Goal: Task Accomplishment & Management: Use online tool/utility

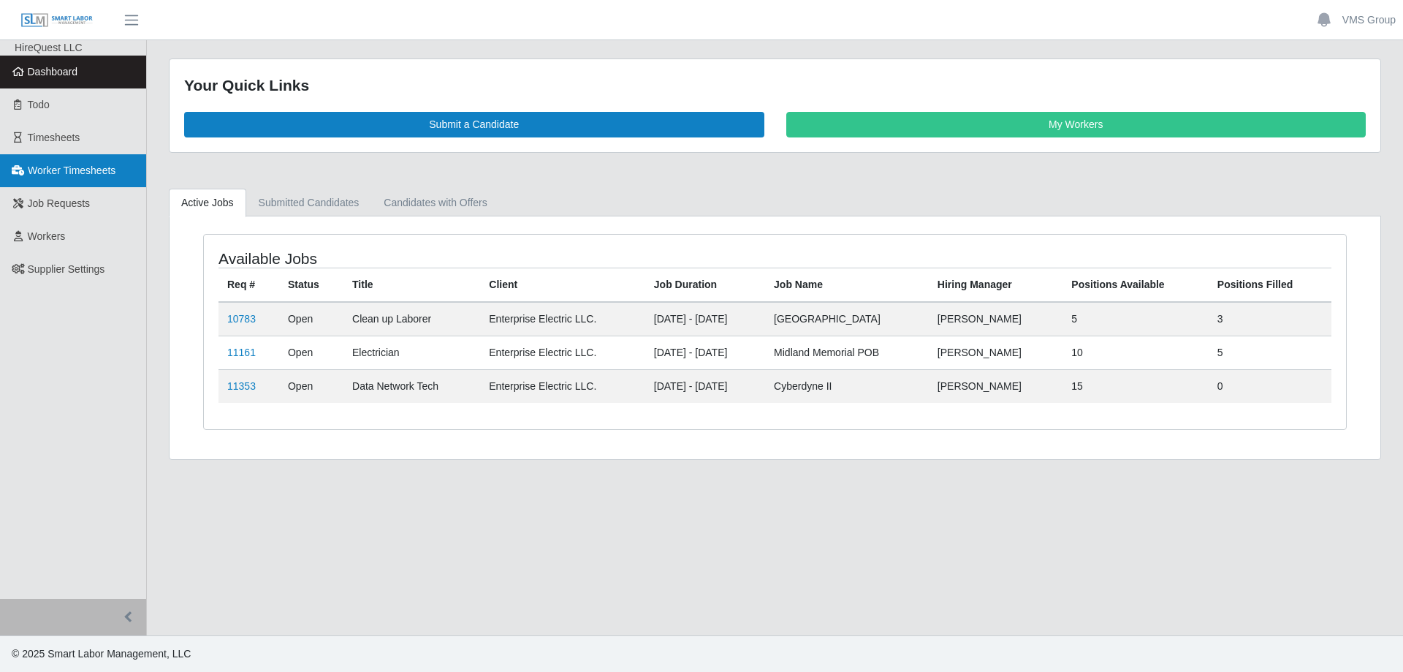
click at [69, 176] on span "Worker Timesheets" at bounding box center [72, 170] width 88 height 12
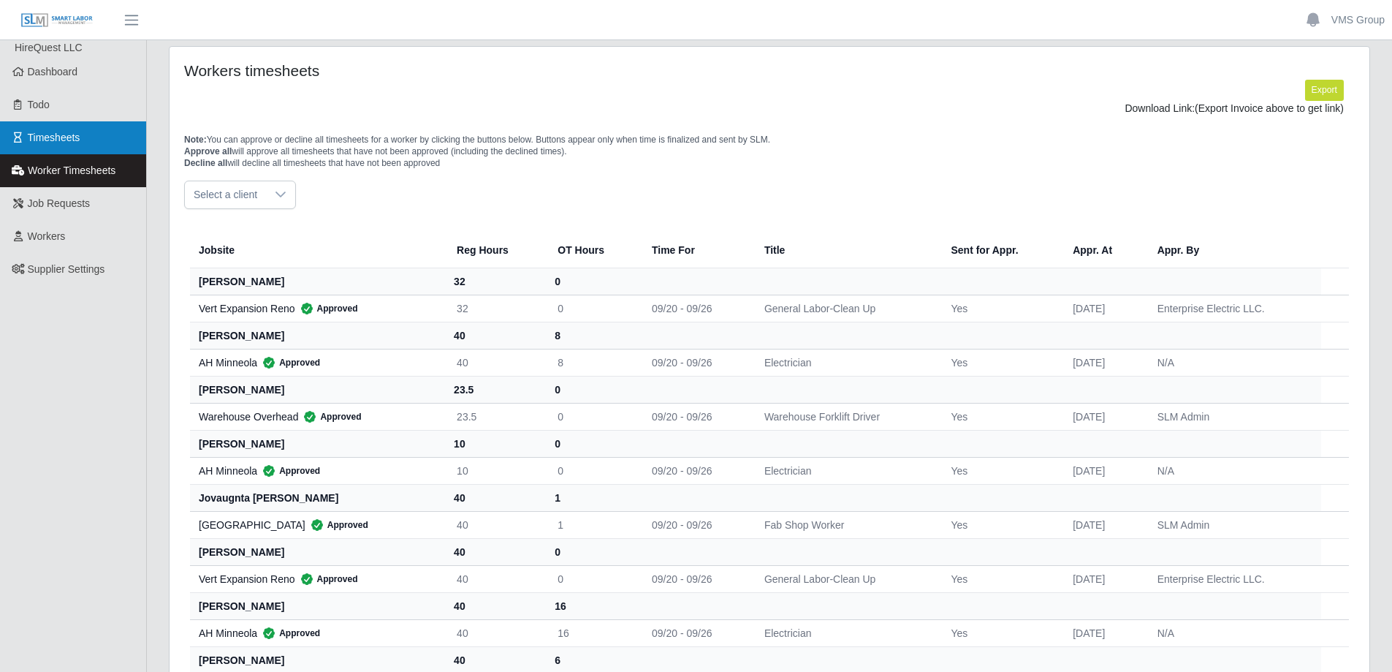
click at [65, 148] on link "Timesheets" at bounding box center [73, 137] width 146 height 33
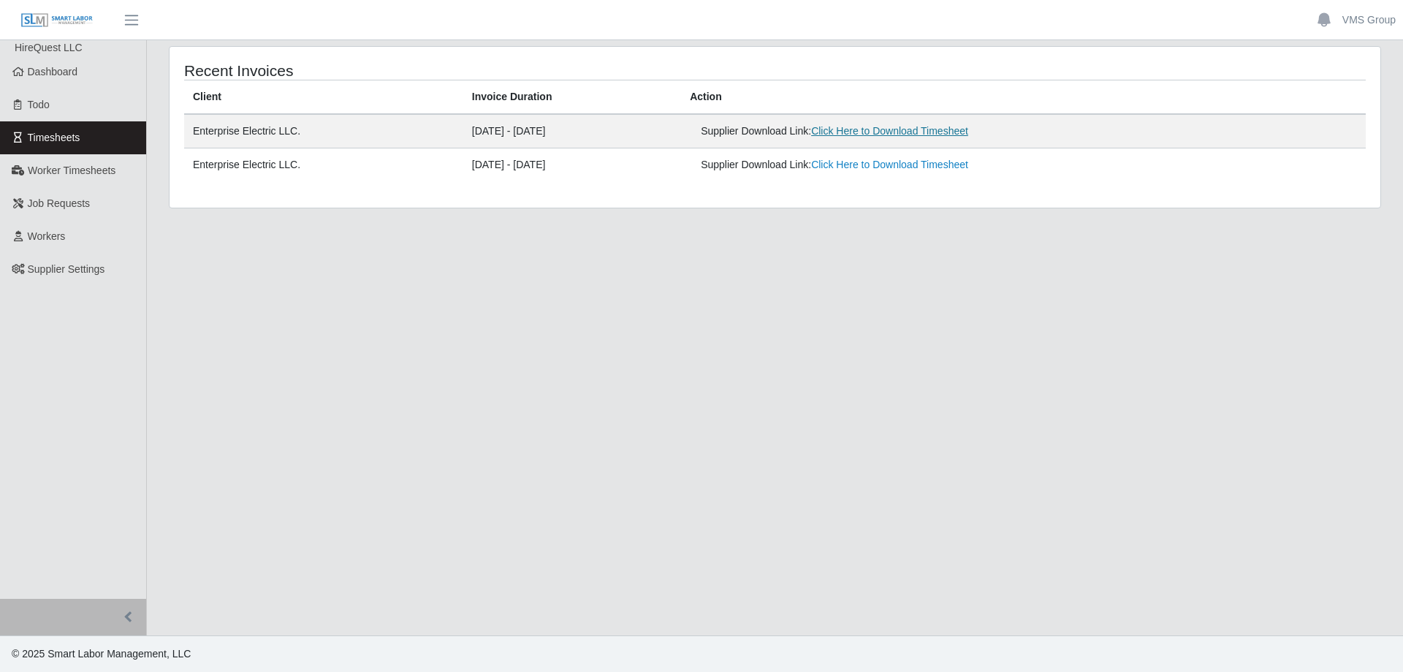
click at [857, 129] on link "Click Here to Download Timesheet" at bounding box center [889, 131] width 157 height 12
